Goal: Transaction & Acquisition: Purchase product/service

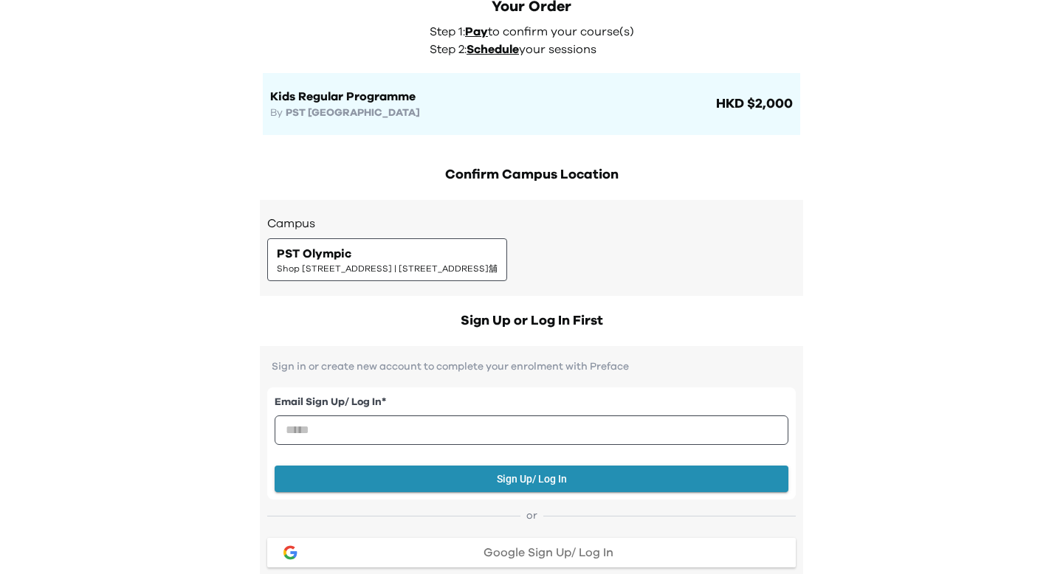
scroll to position [87, 0]
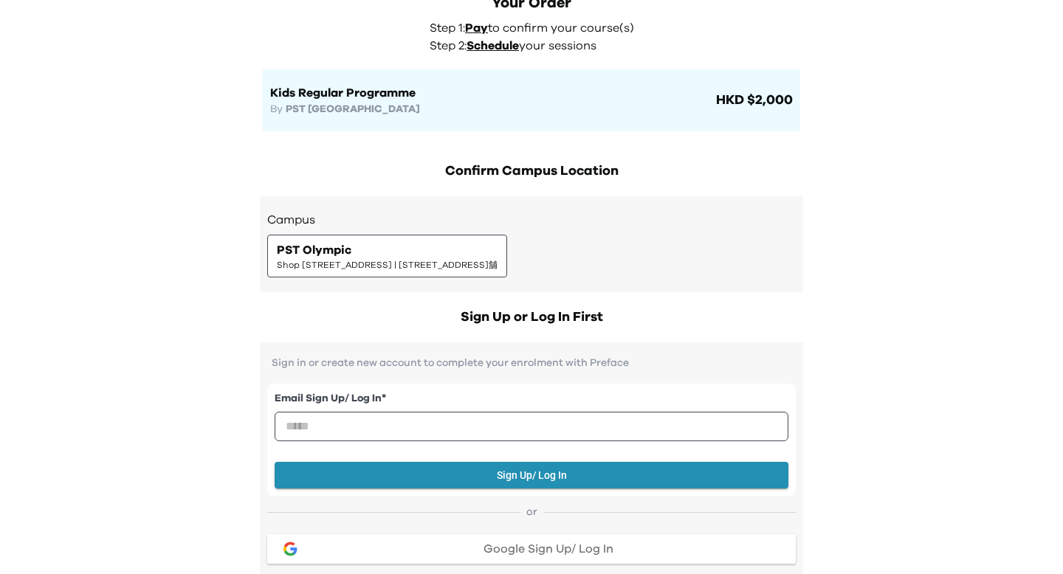
click at [486, 241] on div "PST Olympic Shop 118-119, 1/F, Olympian City 1, 11 Hoi Fai Road, Tai Kok Tsui |…" at bounding box center [387, 256] width 221 height 30
click at [477, 265] on span "Shop 118-119, 1/F, Olympian City 1, 11 Hoi Fai Road, Tai Kok Tsui | 大角咀海輝道11號奧海…" at bounding box center [387, 265] width 221 height 12
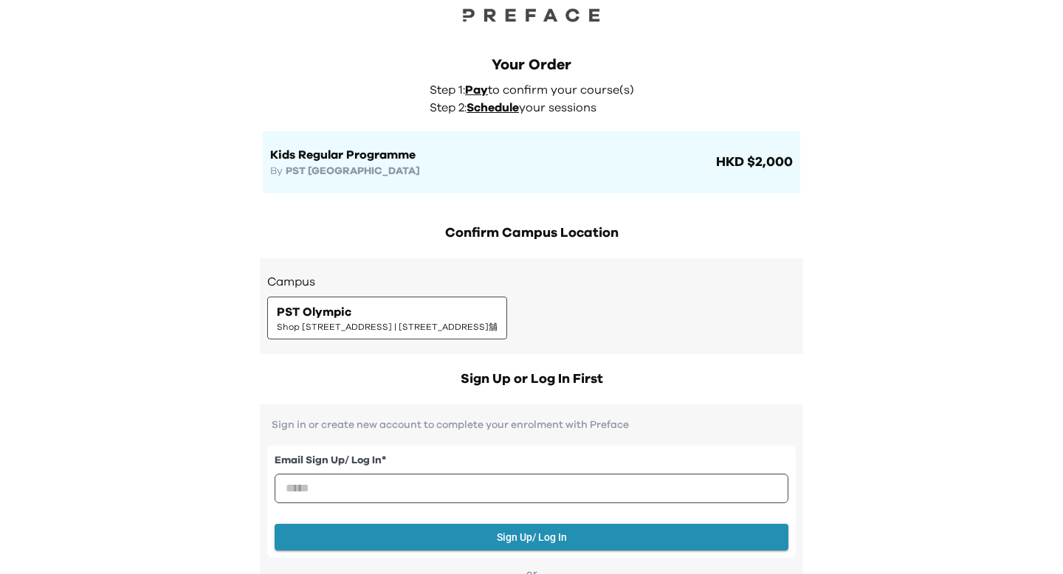
scroll to position [0, 0]
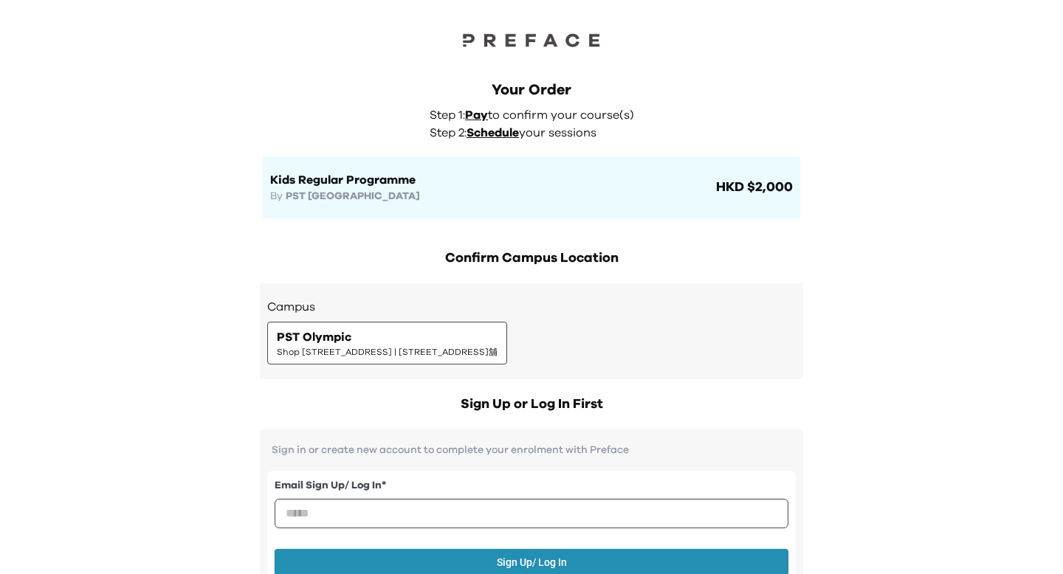
click at [475, 120] on span "Pay" at bounding box center [476, 115] width 23 height 12
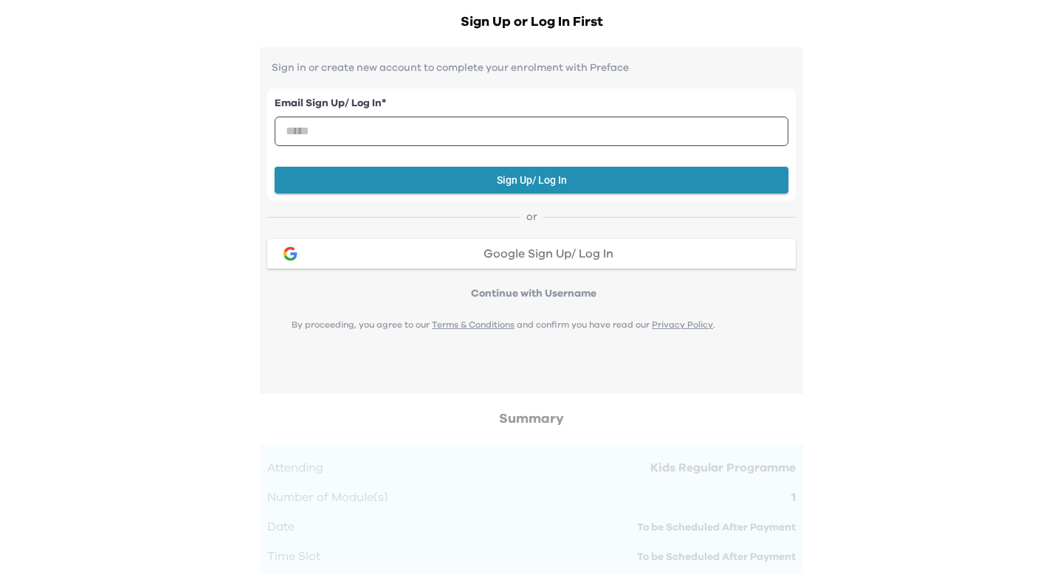
scroll to position [383, 0]
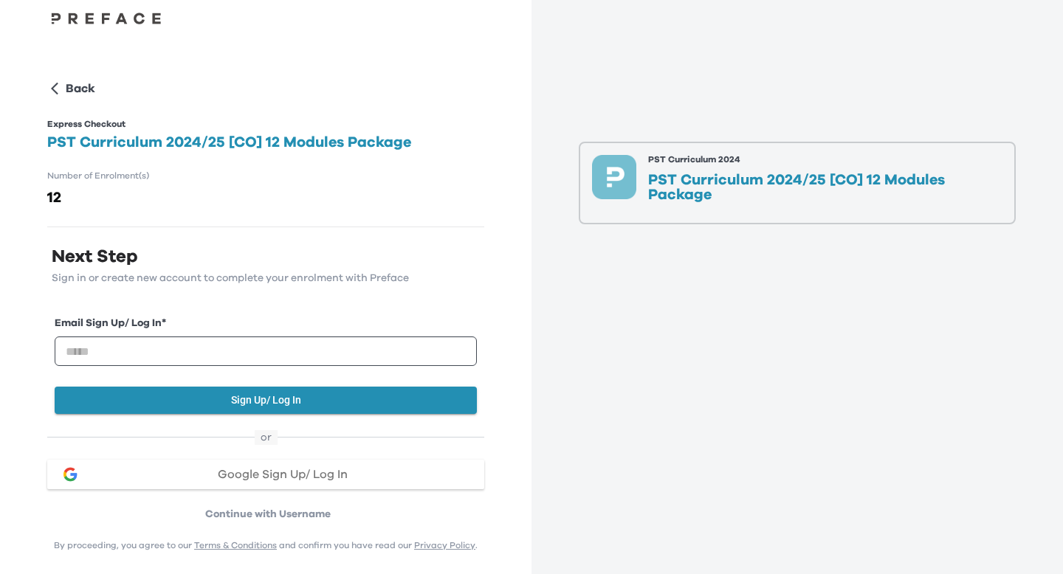
click at [789, 185] on p "PST Curriculum 2024/25 [CO] 12 Modules Package" at bounding box center [825, 188] width 354 height 30
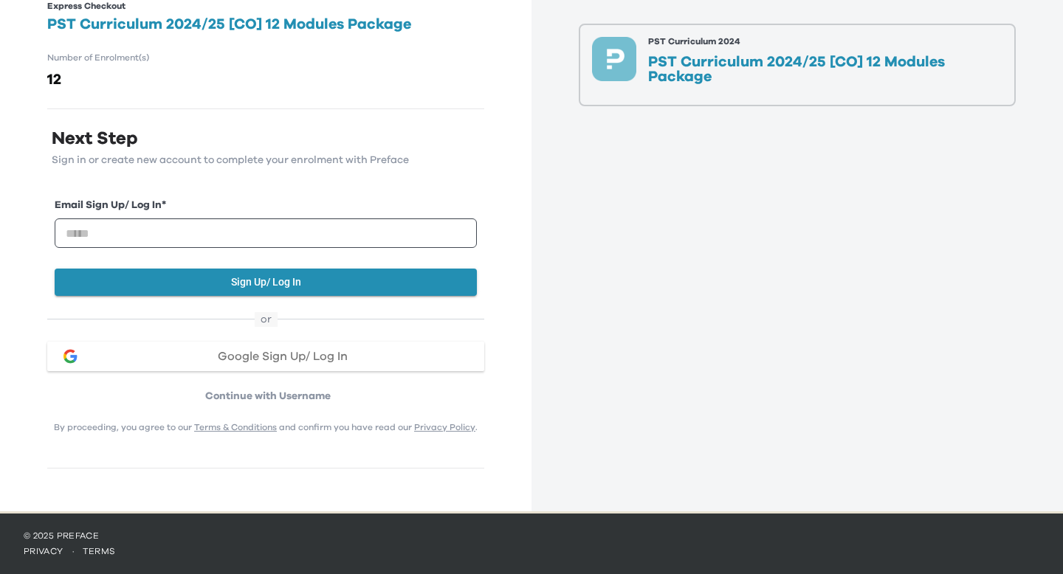
click at [292, 401] on p "Continue with Username" at bounding box center [268, 396] width 433 height 15
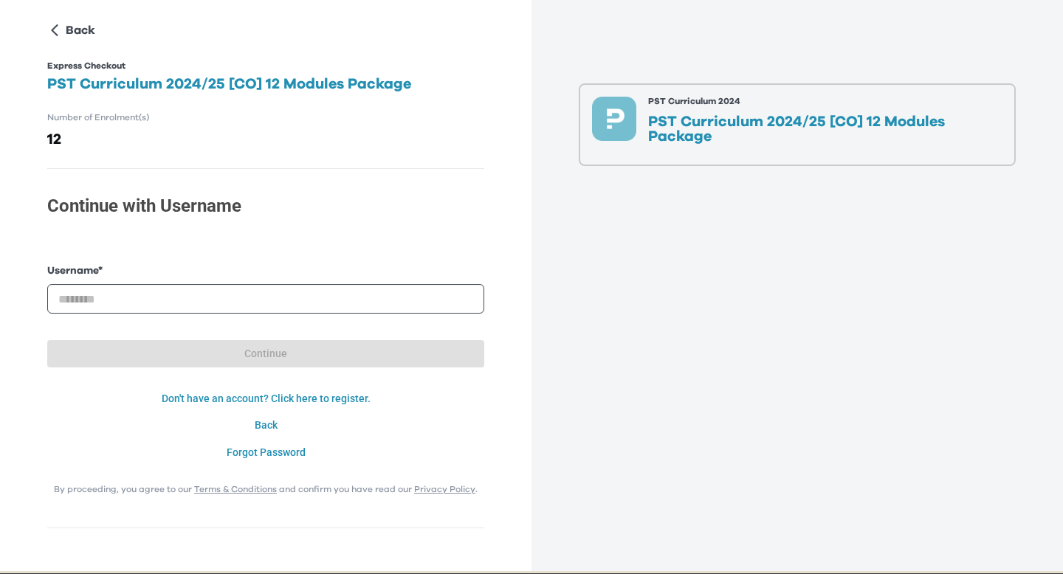
scroll to position [0, 0]
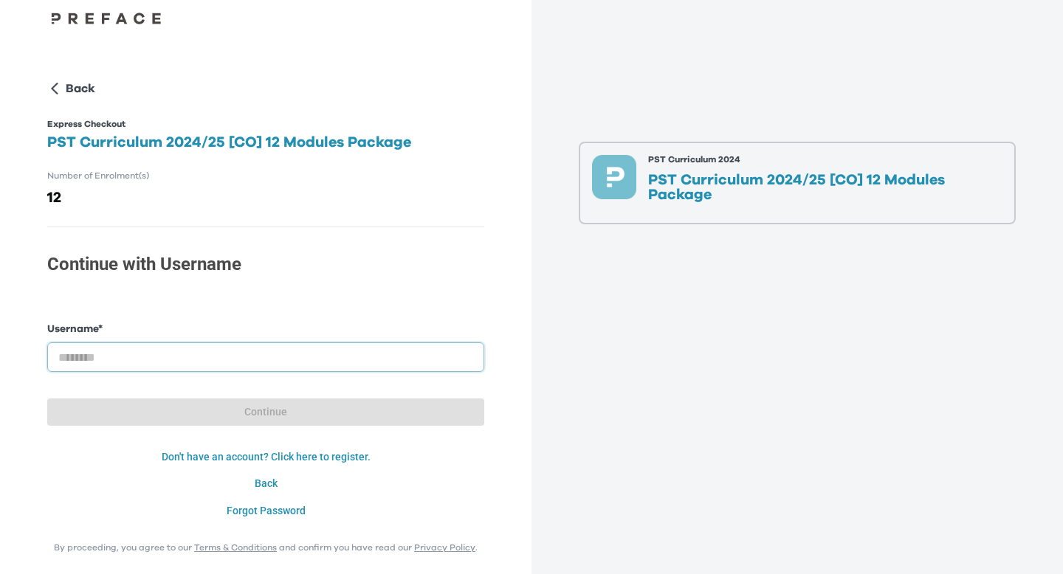
click at [253, 362] on input "text" at bounding box center [265, 358] width 437 height 30
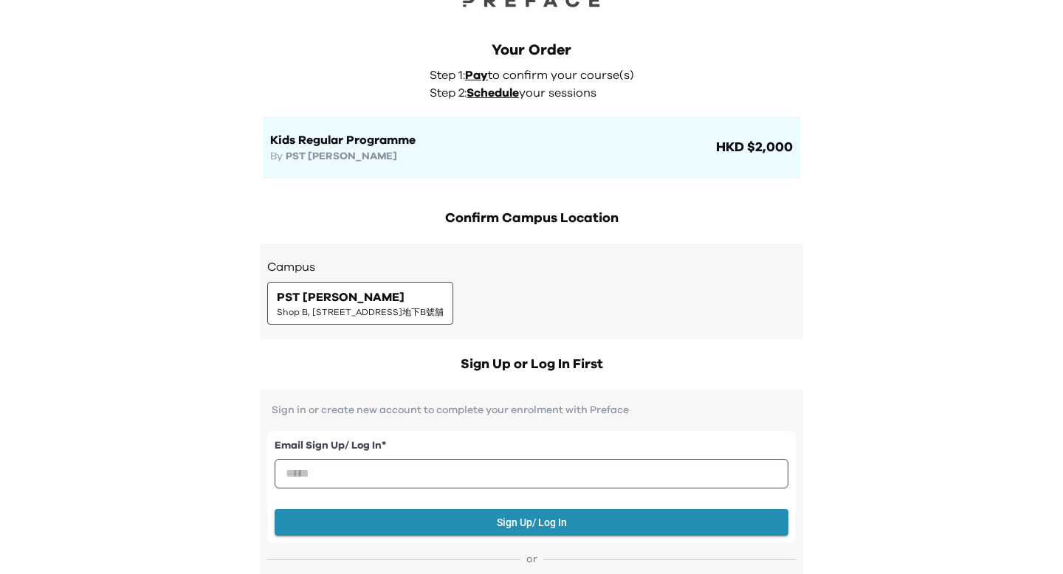
scroll to position [61, 0]
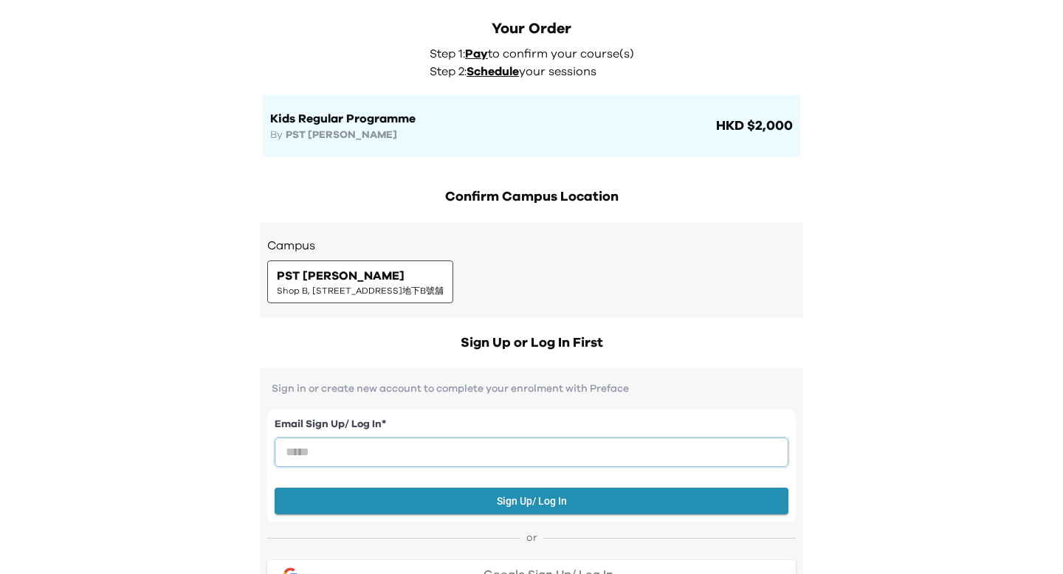
click at [306, 453] on input "email" at bounding box center [532, 453] width 514 height 30
type input "**********"
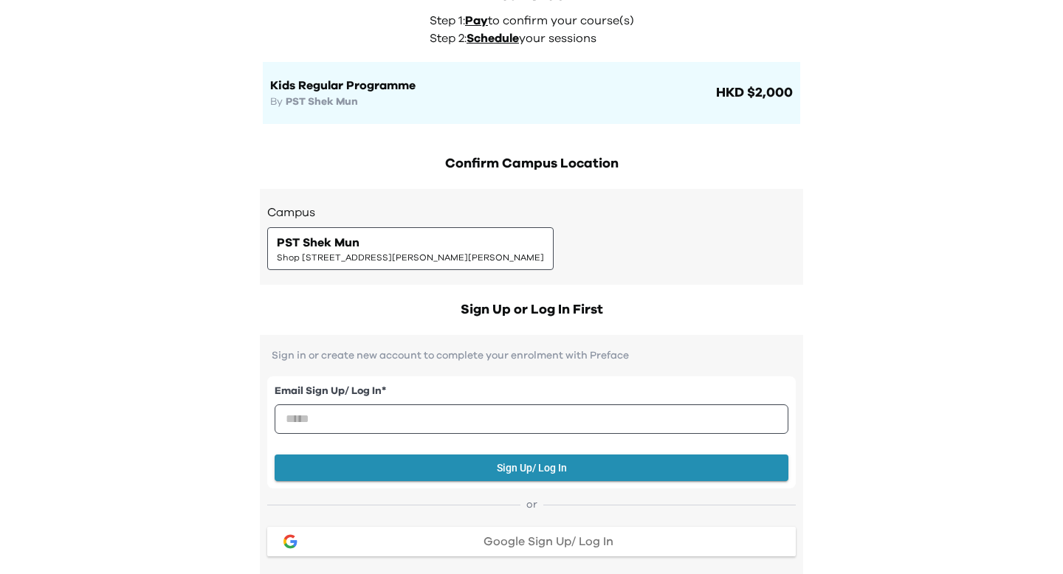
scroll to position [96, 0]
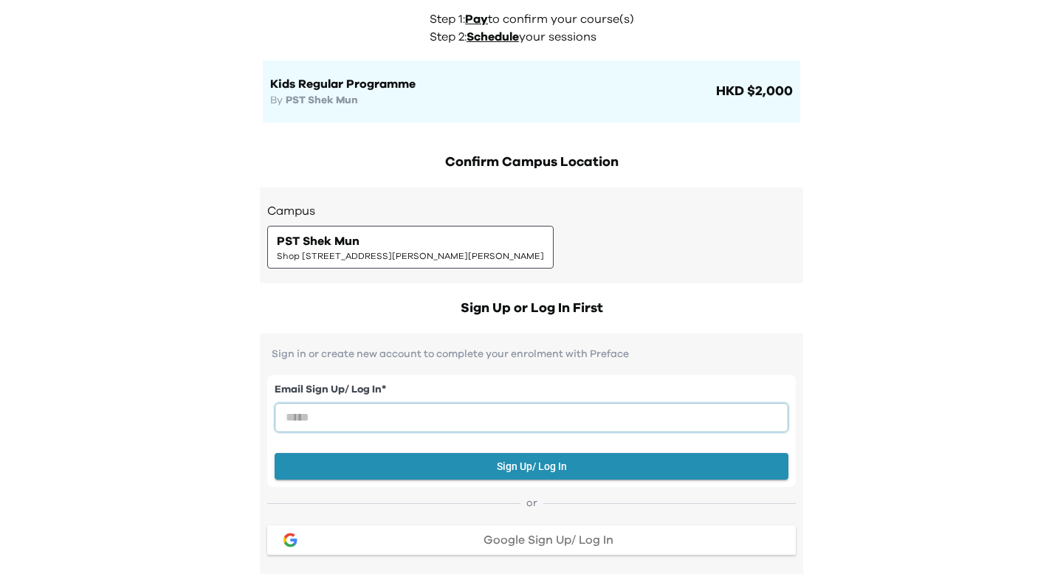
click at [498, 420] on input "email" at bounding box center [532, 418] width 514 height 30
type input "**********"
click at [554, 475] on button "Sign Up/ Log In" at bounding box center [532, 466] width 514 height 27
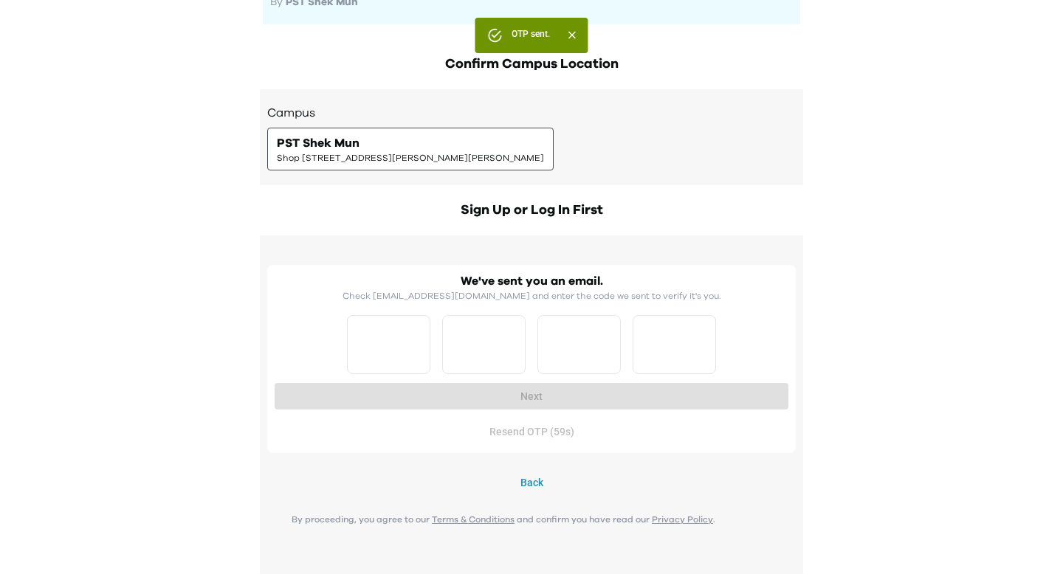
scroll to position [196, 0]
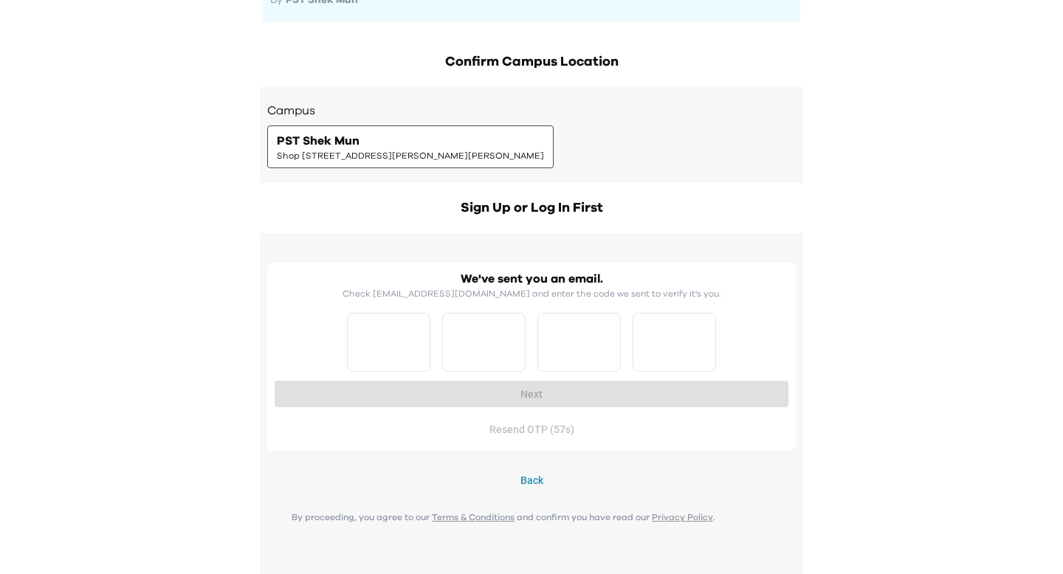
click at [528, 482] on button "Back" at bounding box center [531, 480] width 529 height 27
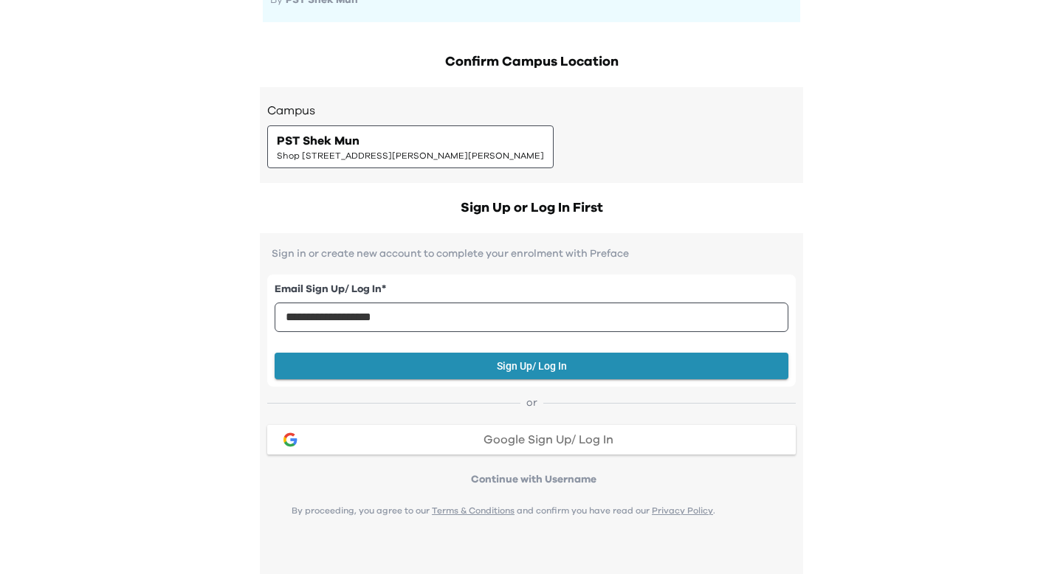
click at [975, 143] on div "**********" at bounding box center [531, 566] width 1063 height 1524
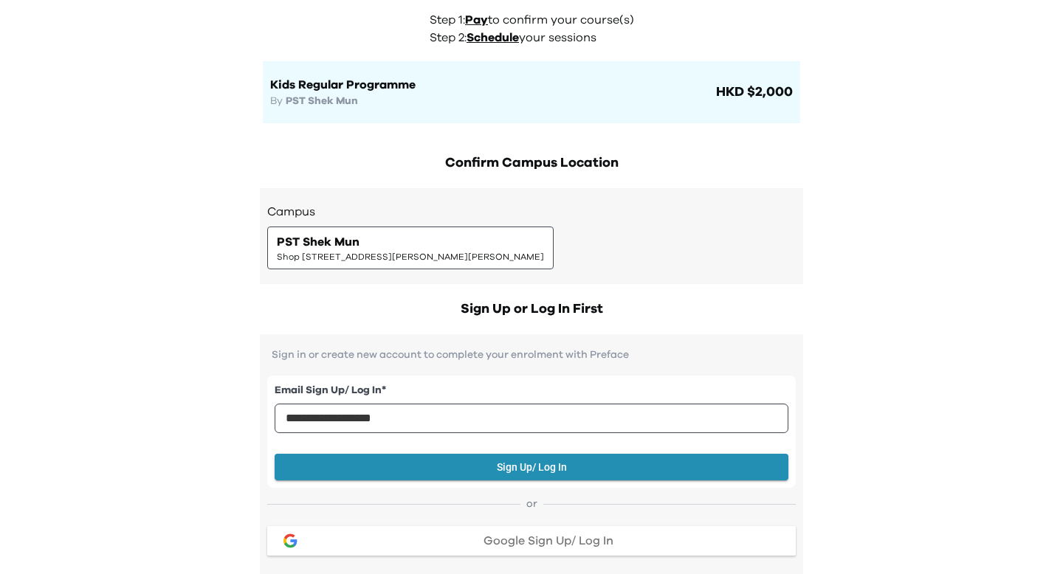
scroll to position [0, 0]
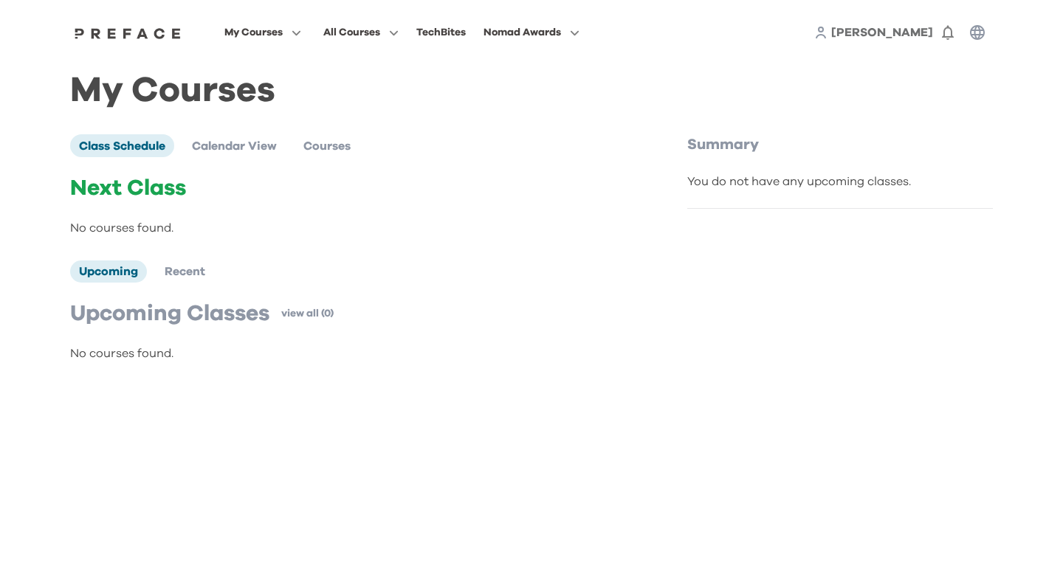
click at [828, 182] on div "You do not have any upcoming classes." at bounding box center [840, 182] width 306 height 18
click at [200, 276] on span "Recent" at bounding box center [185, 272] width 41 height 12
click at [93, 274] on span "Upcoming" at bounding box center [108, 272] width 59 height 12
click at [307, 145] on span "Courses" at bounding box center [326, 146] width 47 height 12
